Goal: Task Accomplishment & Management: Use online tool/utility

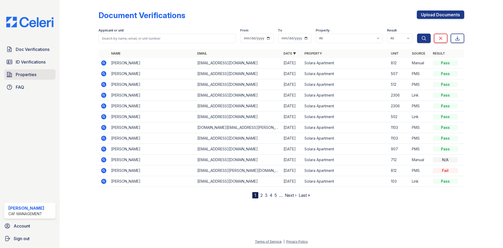
click at [28, 78] on span "Properties" at bounding box center [26, 74] width 21 height 6
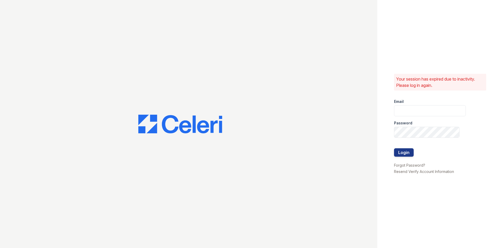
type input "[DOMAIN_NAME][EMAIL_ADDRESS][DOMAIN_NAME]"
click at [400, 151] on button "Login" at bounding box center [404, 152] width 20 height 8
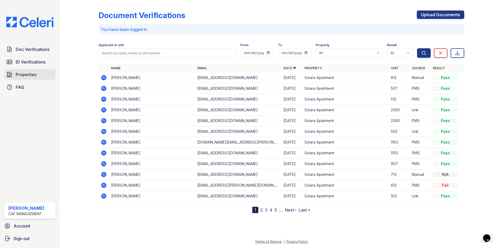
click at [16, 79] on link "Properties" at bounding box center [29, 74] width 51 height 10
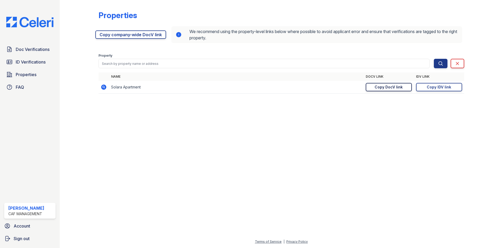
click at [387, 86] on div "Copy DocV link" at bounding box center [389, 86] width 28 height 5
